Goal: Task Accomplishment & Management: Manage account settings

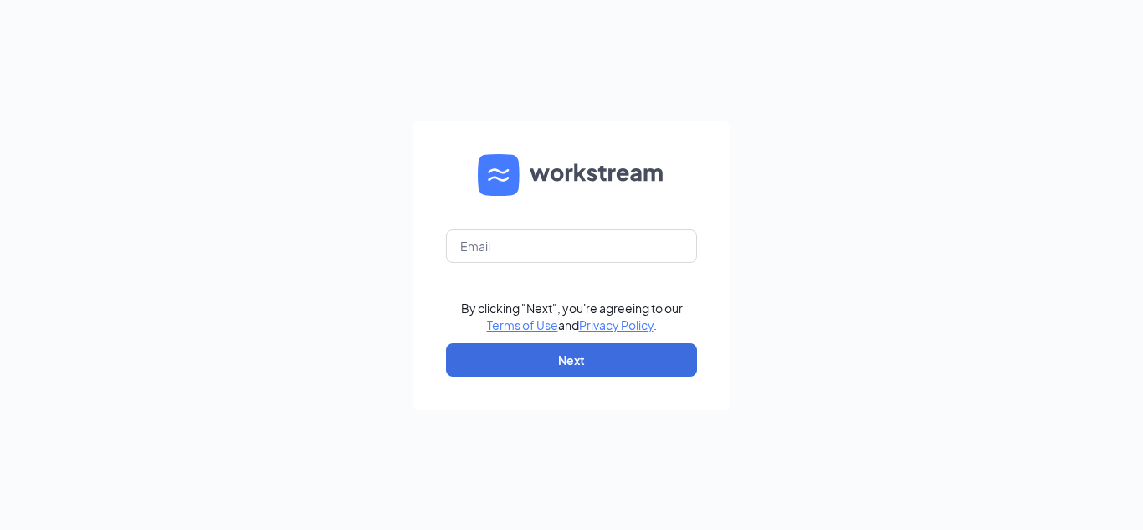
drag, startPoint x: 1032, startPoint y: 11, endPoint x: 1057, endPoint y: 96, distance: 89.2
click at [1057, 96] on div "By clicking "Next", you're agreeing to our Terms of Use and Privacy Policy . Ne…" at bounding box center [571, 265] width 1143 height 530
drag, startPoint x: 1142, startPoint y: 1, endPoint x: 654, endPoint y: -7, distance: 487.8
click at [654, 0] on html "By clicking "Next", you're agreeing to our Terms of Use and Privacy Policy . Ne…" at bounding box center [571, 265] width 1143 height 530
click at [468, 251] on input "text" at bounding box center [571, 245] width 251 height 33
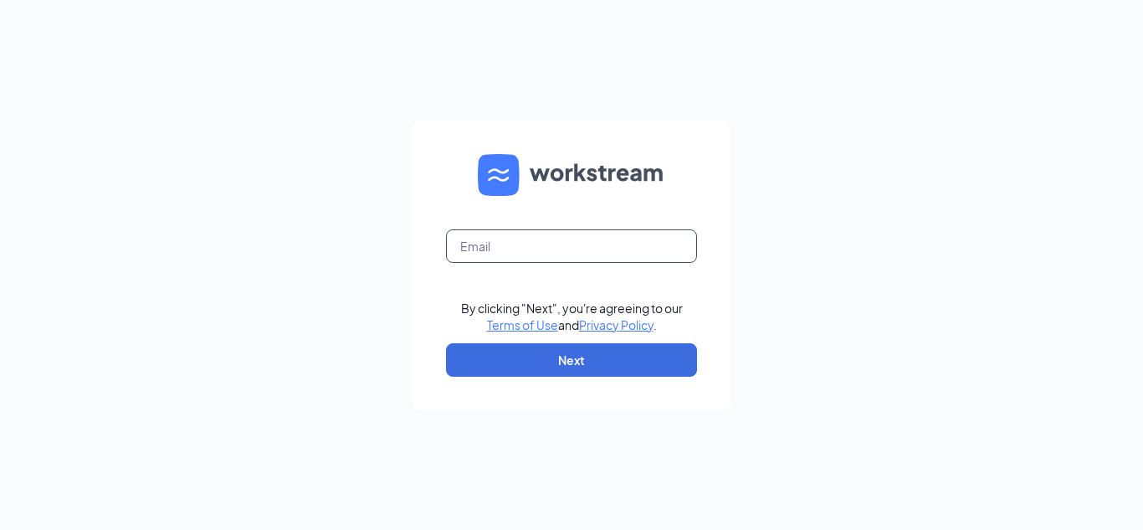
type input "C"
type input "[EMAIL_ADDRESS][DOMAIN_NAME]"
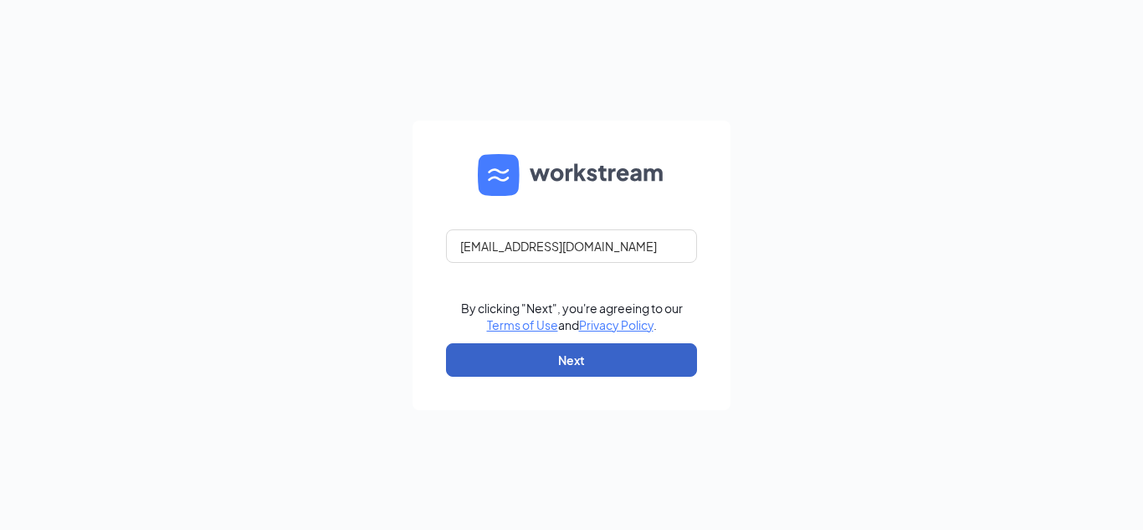
click at [479, 360] on button "Next" at bounding box center [571, 359] width 251 height 33
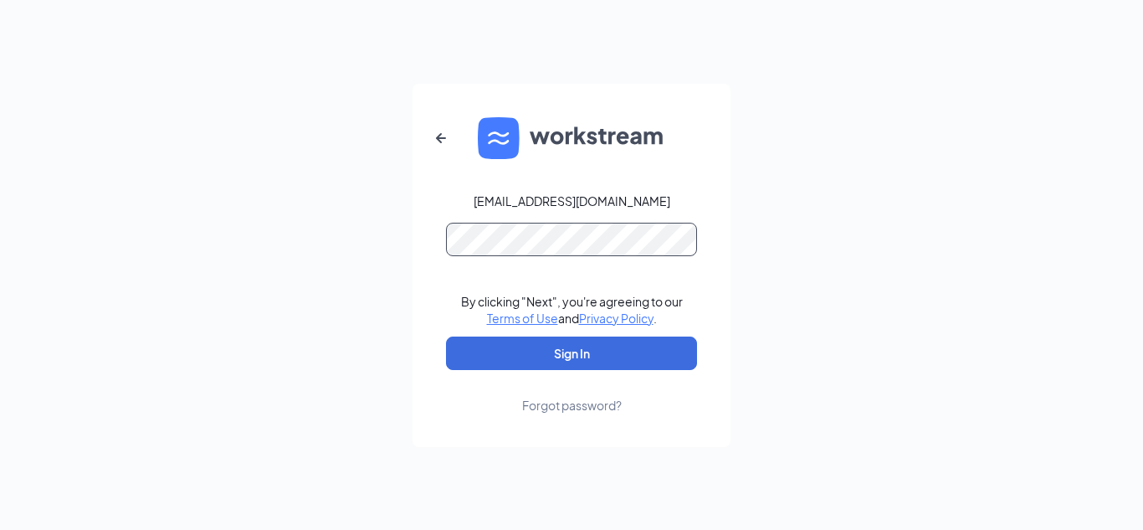
click at [446, 336] on button "Sign In" at bounding box center [571, 352] width 251 height 33
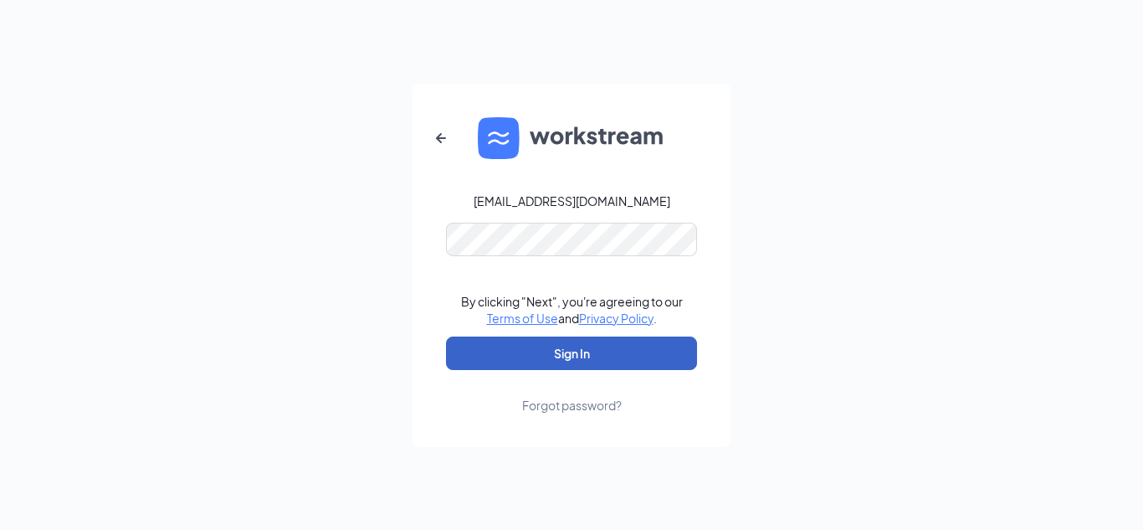
click at [493, 342] on button "Sign In" at bounding box center [571, 352] width 251 height 33
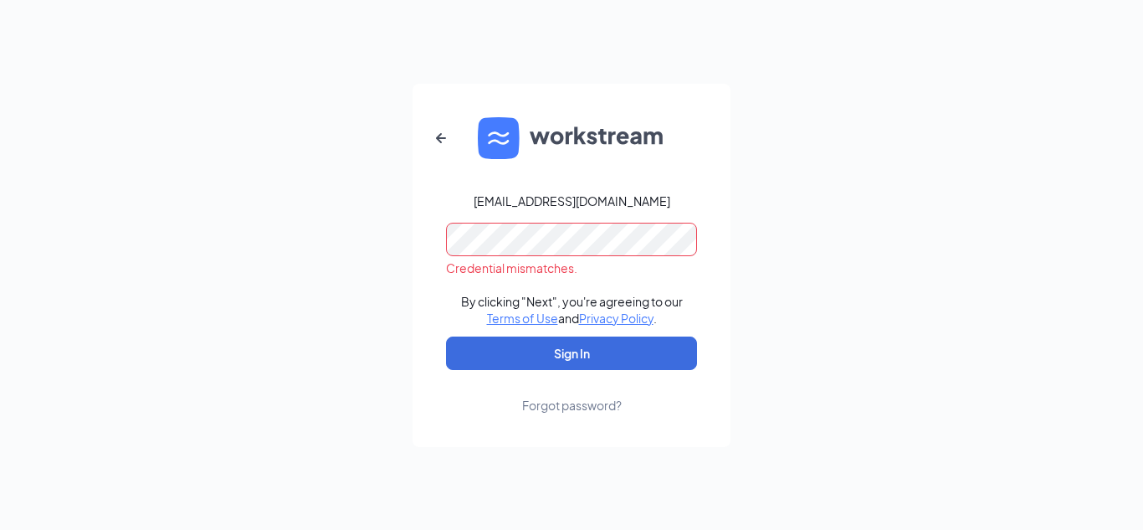
click at [399, 305] on div "[EMAIL_ADDRESS][DOMAIN_NAME] Credential mismatches. By clicking "Next", you're …" at bounding box center [571, 265] width 1143 height 530
click at [446, 336] on button "Sign In" at bounding box center [571, 352] width 251 height 33
click at [437, 135] on icon "ArrowLeftNew" at bounding box center [441, 138] width 20 height 20
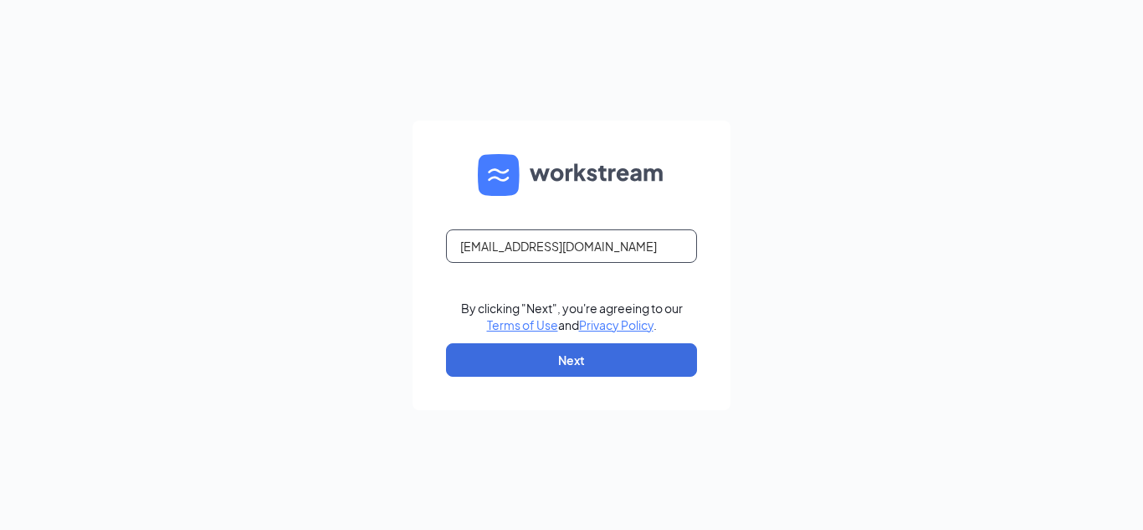
drag, startPoint x: 638, startPoint y: 240, endPoint x: 374, endPoint y: 259, distance: 265.0
click at [377, 259] on div "[EMAIL_ADDRESS][DOMAIN_NAME] By clicking "Next", you're agreeing to our Terms o…" at bounding box center [571, 265] width 1143 height 530
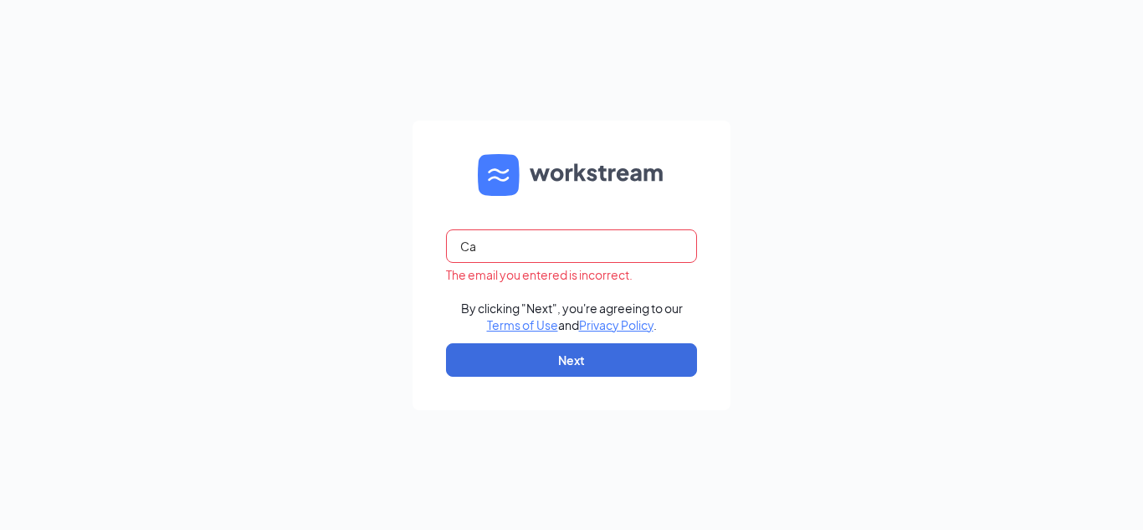
type input "C"
type input "c"
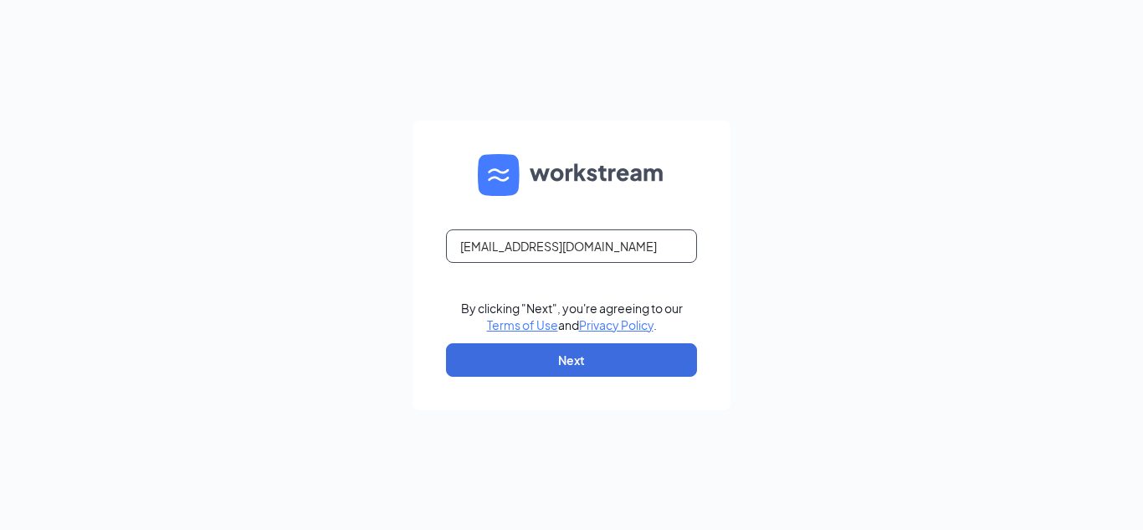
click at [540, 247] on input "[EMAIL_ADDRESS][DOMAIN_NAME]" at bounding box center [571, 245] width 251 height 33
type input "[EMAIL_ADDRESS][DOMAIN_NAME]"
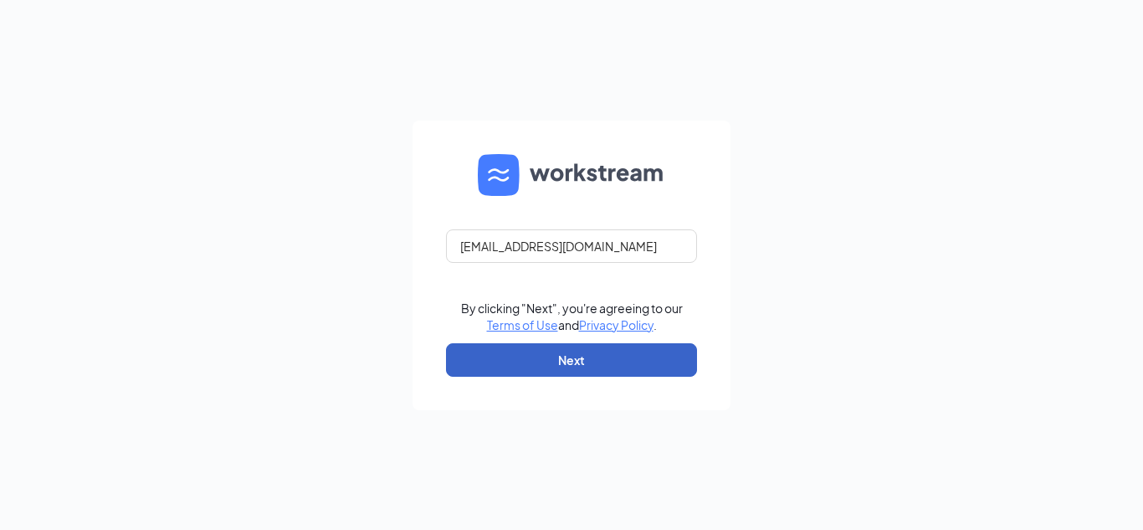
click at [560, 358] on button "Next" at bounding box center [571, 359] width 251 height 33
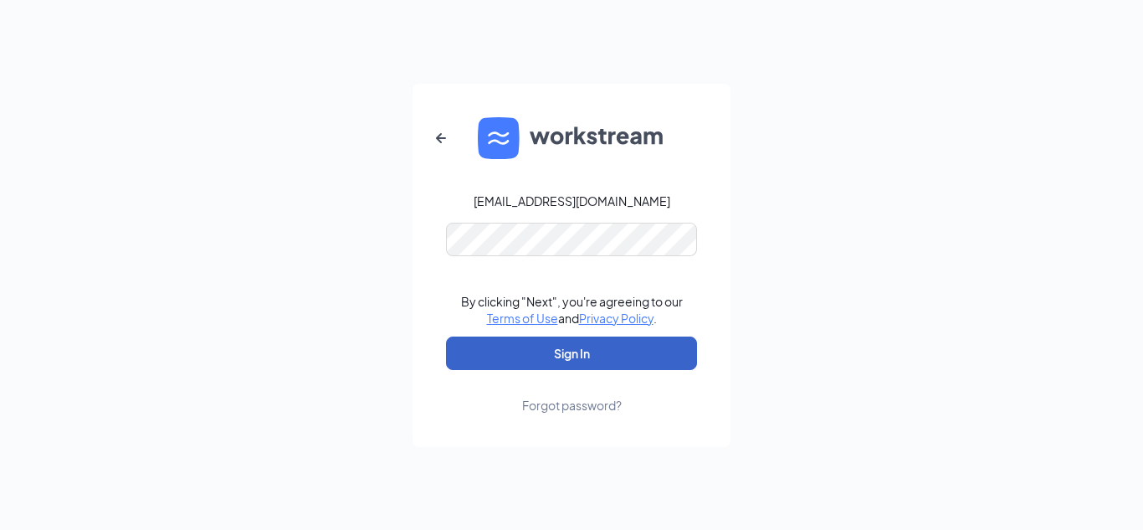
click at [488, 349] on button "Sign In" at bounding box center [571, 352] width 251 height 33
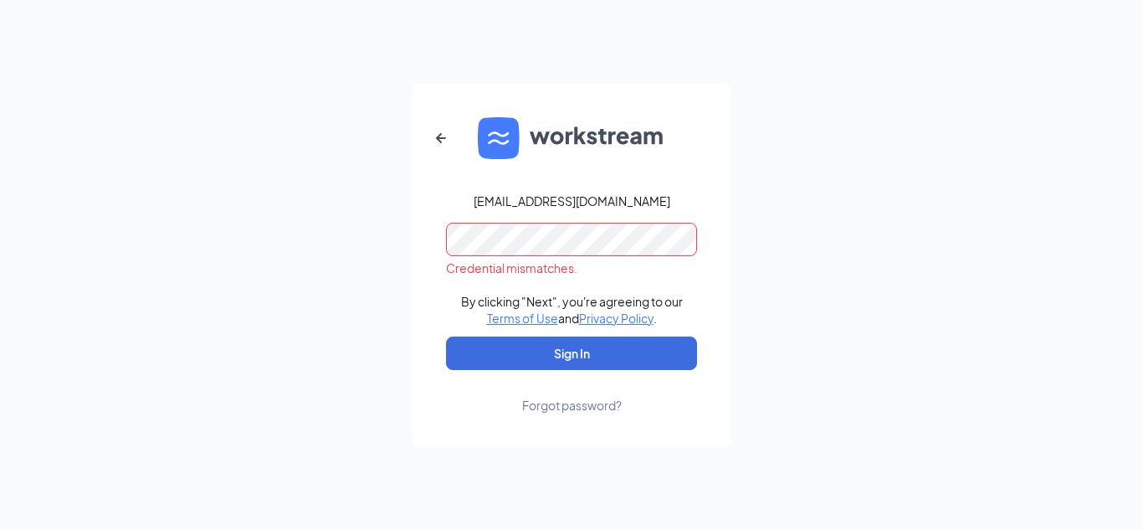
click at [284, 347] on div "[EMAIL_ADDRESS][DOMAIN_NAME] Credential mismatches. By clicking "Next", you're …" at bounding box center [571, 265] width 1143 height 530
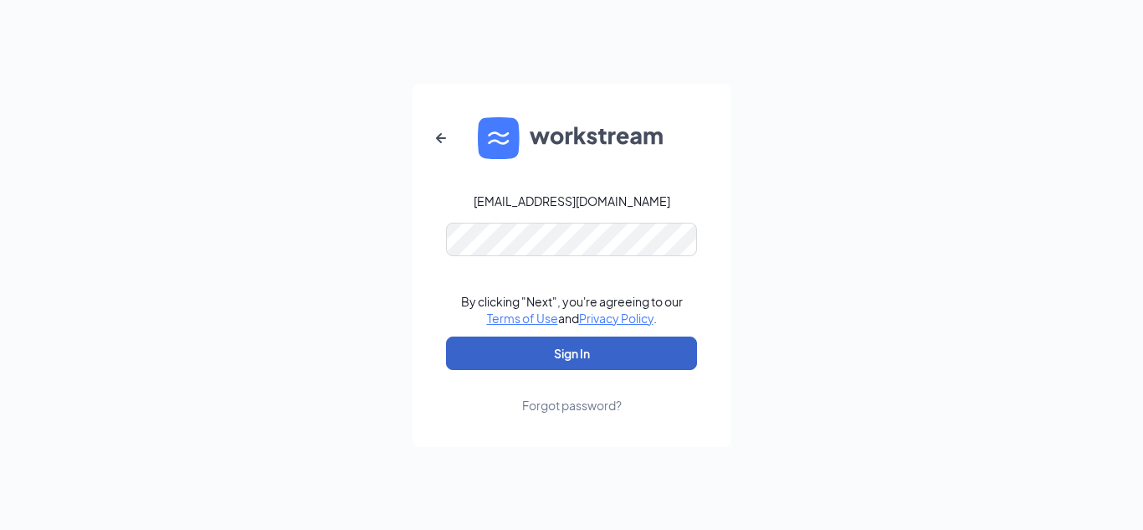
click at [502, 342] on button "Sign In" at bounding box center [571, 352] width 251 height 33
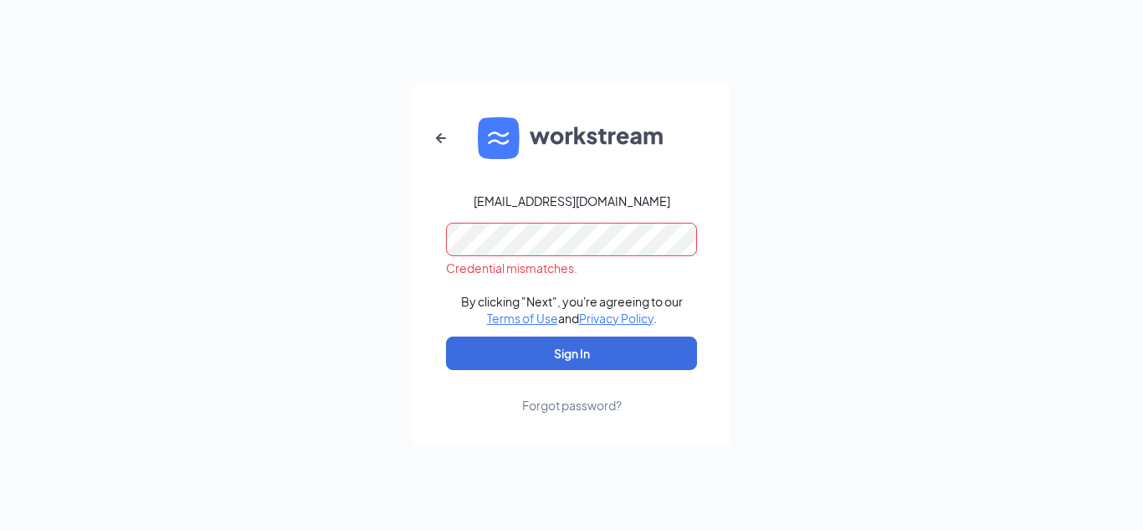
click at [412, 277] on div "[EMAIL_ADDRESS][DOMAIN_NAME] Credential mismatches. By clicking "Next", you're …" at bounding box center [571, 265] width 1143 height 530
click at [444, 139] on icon "ArrowLeftNew" at bounding box center [441, 138] width 20 height 20
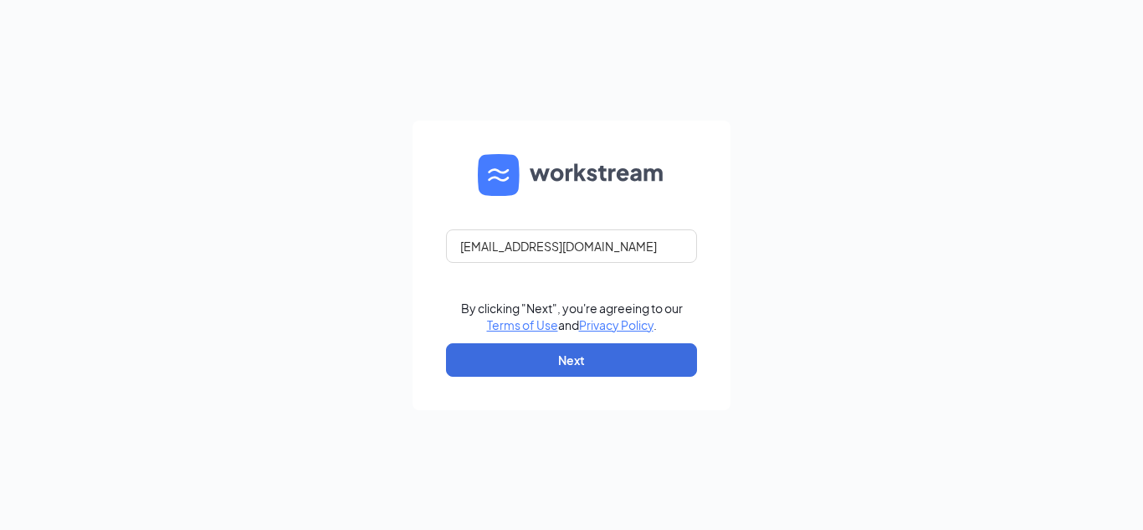
click at [242, 151] on div "[EMAIL_ADDRESS][DOMAIN_NAME] By clicking "Next", you're agreeing to our Terms o…" at bounding box center [571, 265] width 1143 height 530
click at [630, 249] on input "[EMAIL_ADDRESS][DOMAIN_NAME]" at bounding box center [571, 245] width 251 height 33
type input "c"
